Goal: Communication & Community: Ask a question

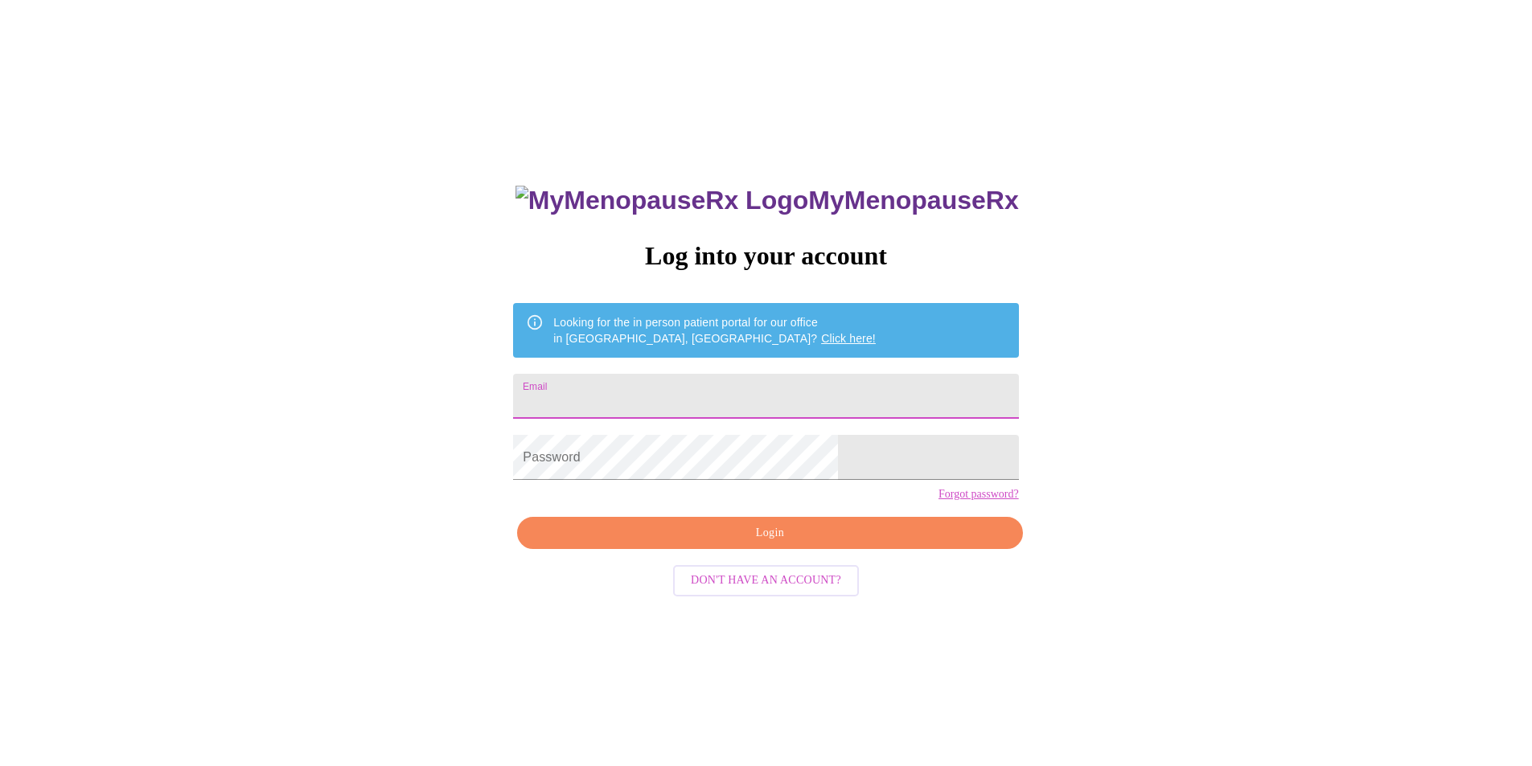
click at [667, 384] on input "Email" at bounding box center [765, 396] width 505 height 45
type input "[EMAIL_ADDRESS][DOMAIN_NAME]"
click at [766, 544] on span "Login" at bounding box center [770, 534] width 468 height 20
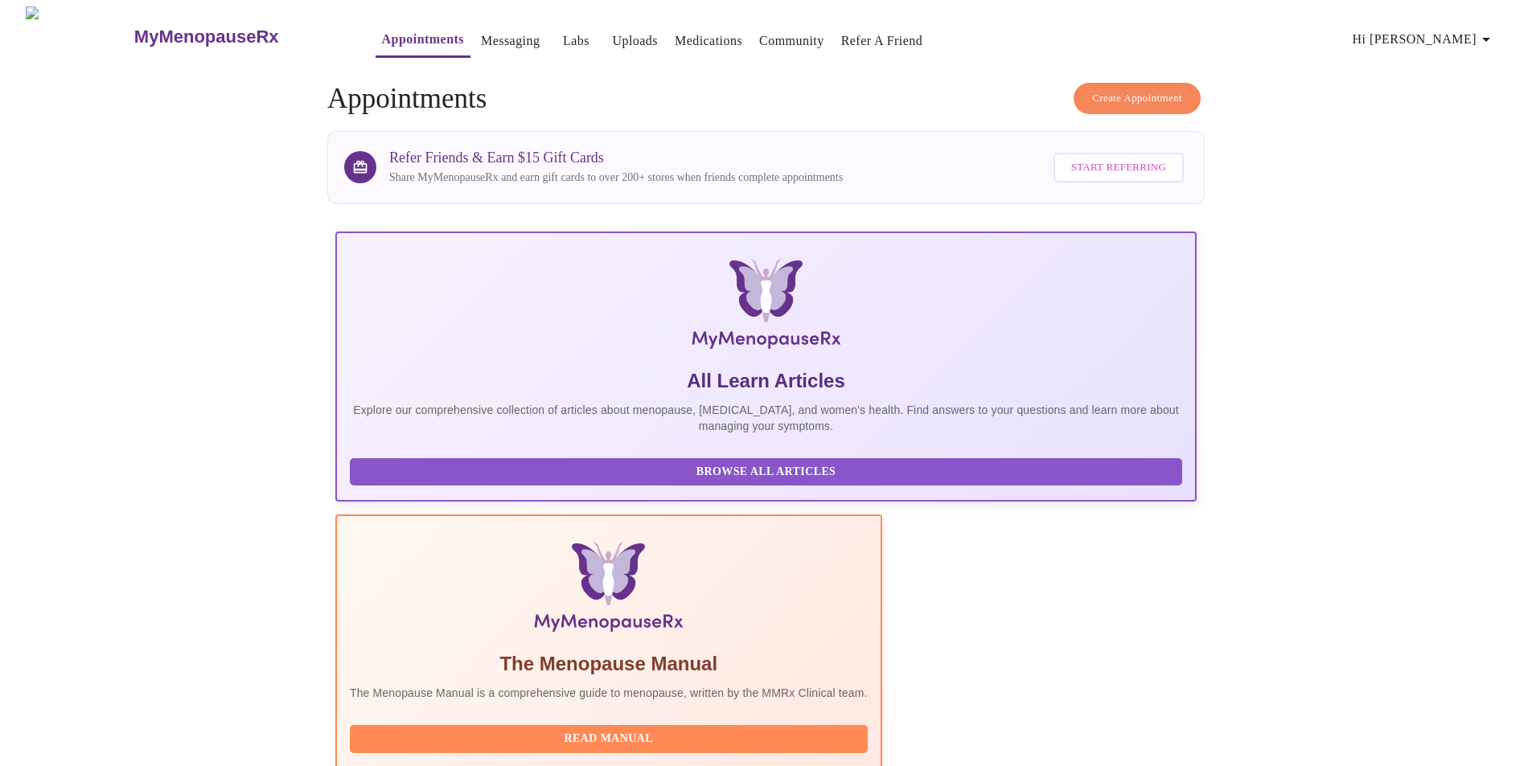
click at [481, 32] on link "Messaging" at bounding box center [510, 41] width 59 height 23
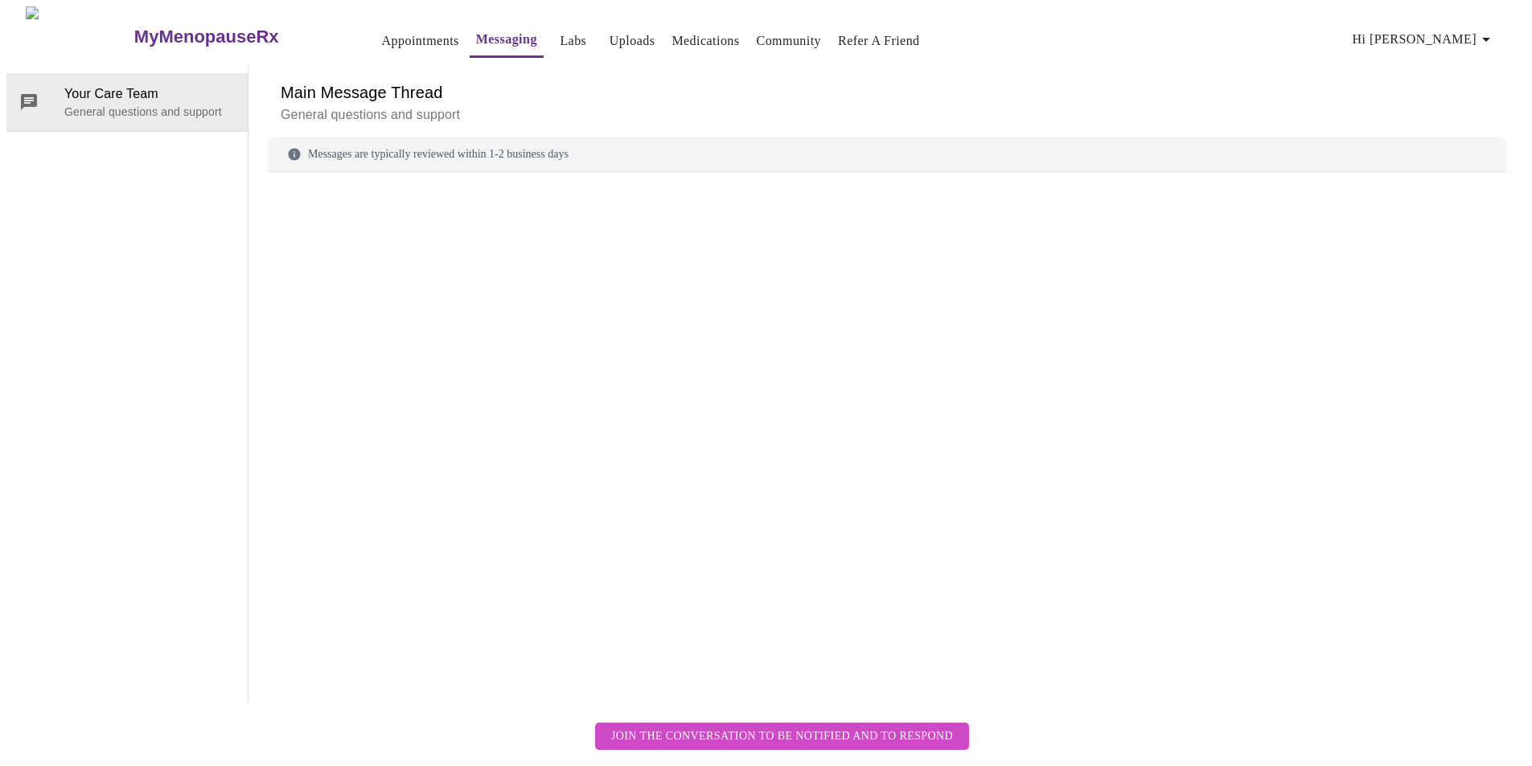
scroll to position [60, 0]
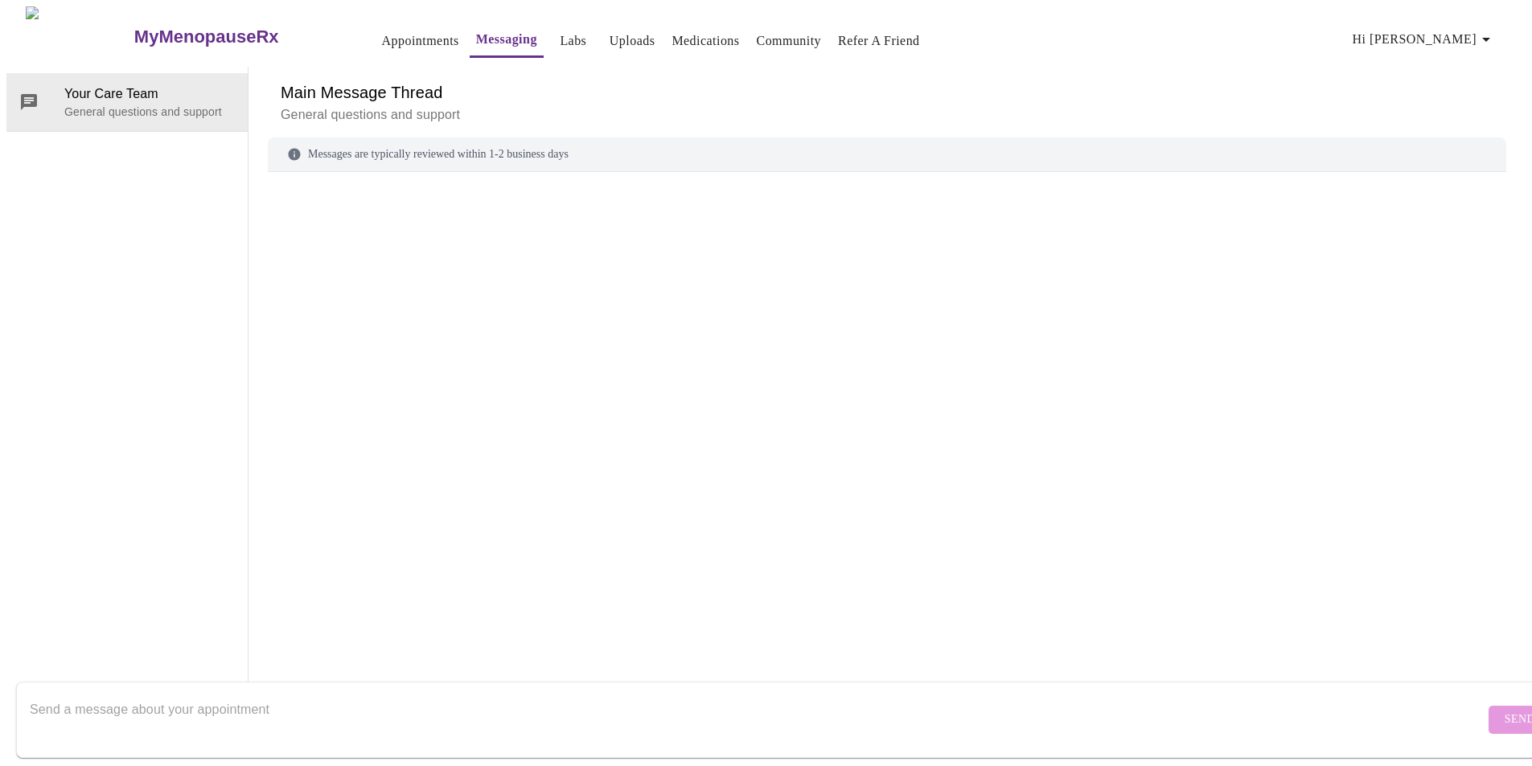
click at [39, 696] on textarea "Send a message about your appointment" at bounding box center [757, 719] width 1455 height 51
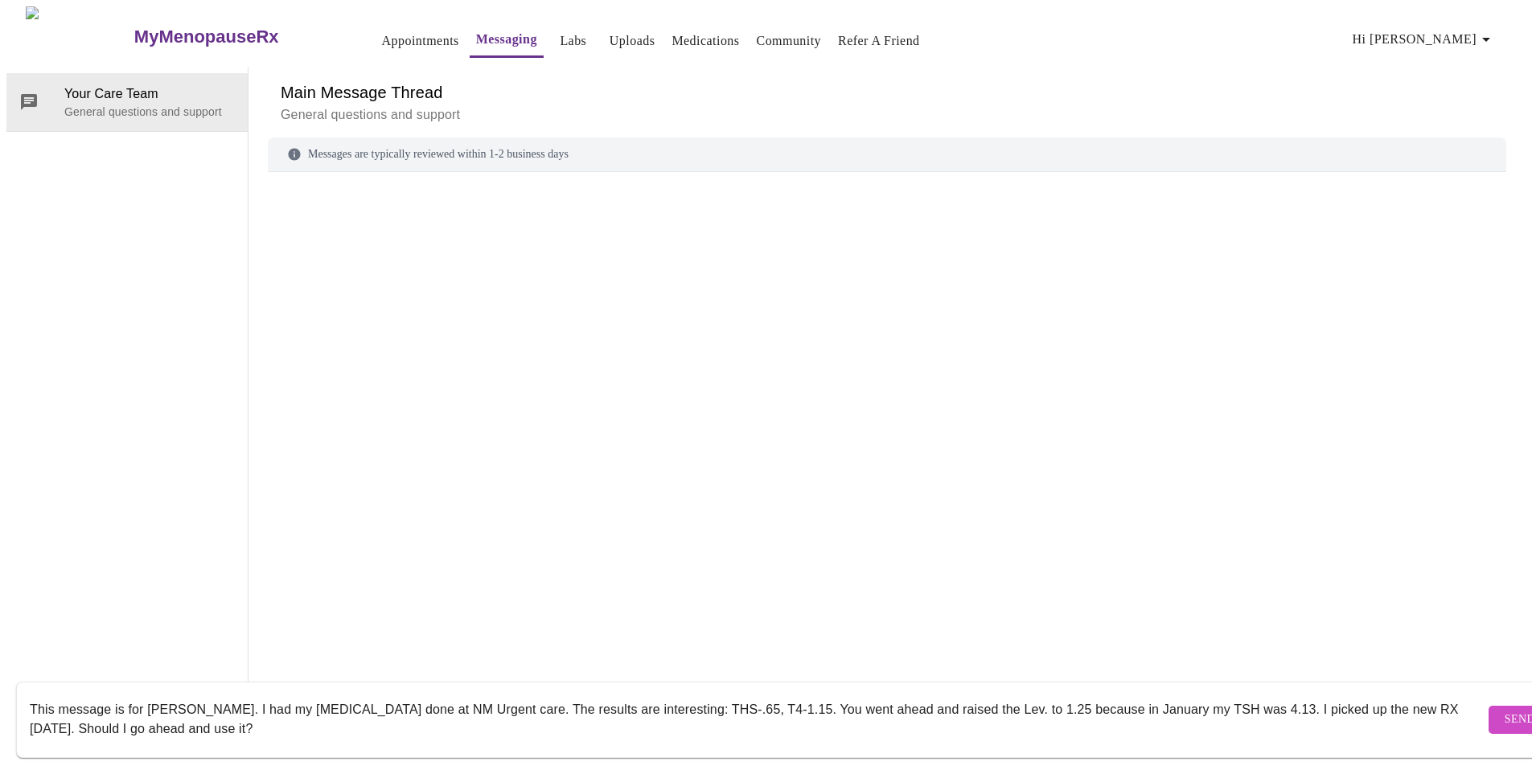
click at [1201, 694] on textarea "This message is for [PERSON_NAME]. I had my [MEDICAL_DATA] done at NM Urgent ca…" at bounding box center [757, 719] width 1455 height 51
click at [982, 711] on textarea "This message is for [PERSON_NAME]. I had my [MEDICAL_DATA] done at NM Urgent ca…" at bounding box center [757, 719] width 1455 height 51
type textarea "This message is for [PERSON_NAME]. I had my [MEDICAL_DATA] done at NM Urgent ca…"
click at [1505, 710] on span "Send" at bounding box center [1520, 720] width 31 height 20
